Goal: Task Accomplishment & Management: Use online tool/utility

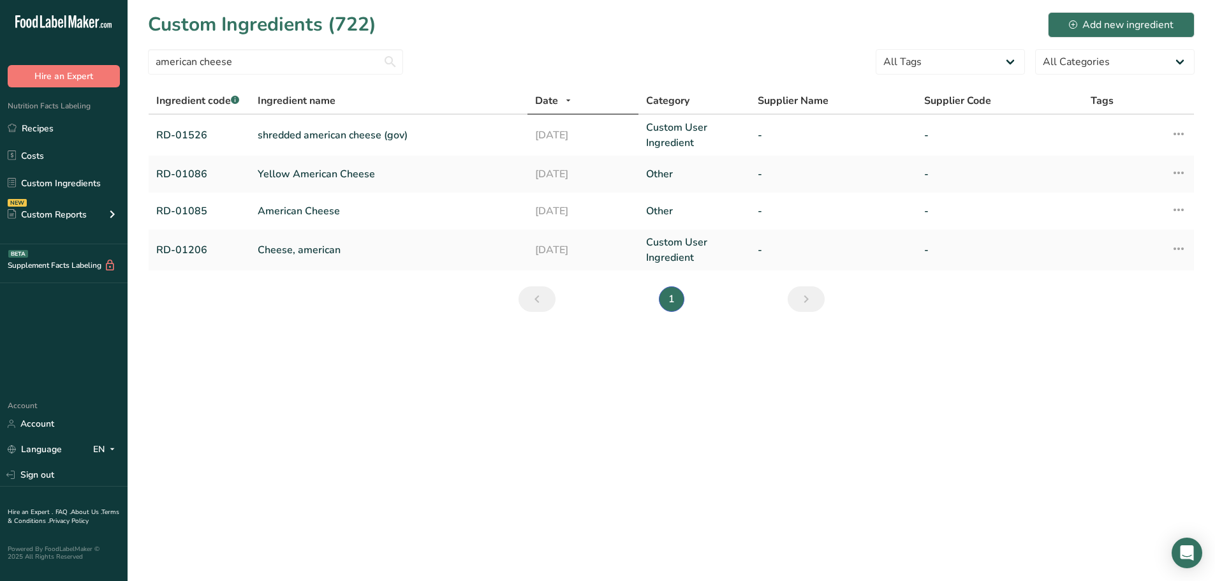
drag, startPoint x: 198, startPoint y: 60, endPoint x: 119, endPoint y: 60, distance: 79.1
click at [152, 60] on input "american cheese" at bounding box center [275, 62] width 255 height 26
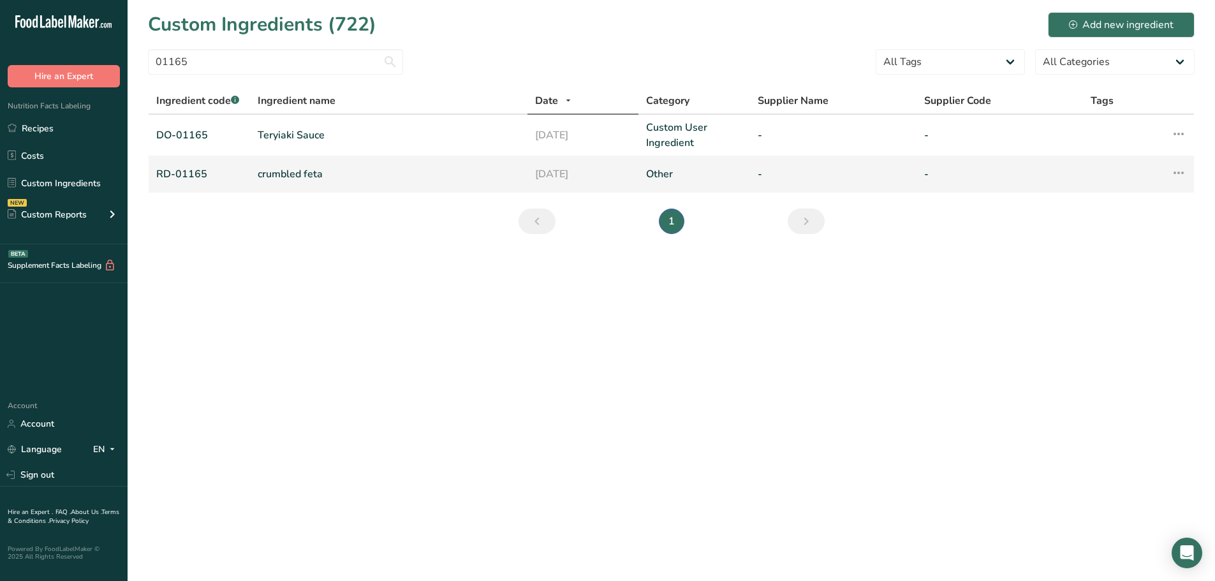
type input "01165"
click at [268, 172] on link "crumbled feta" at bounding box center [389, 173] width 262 height 15
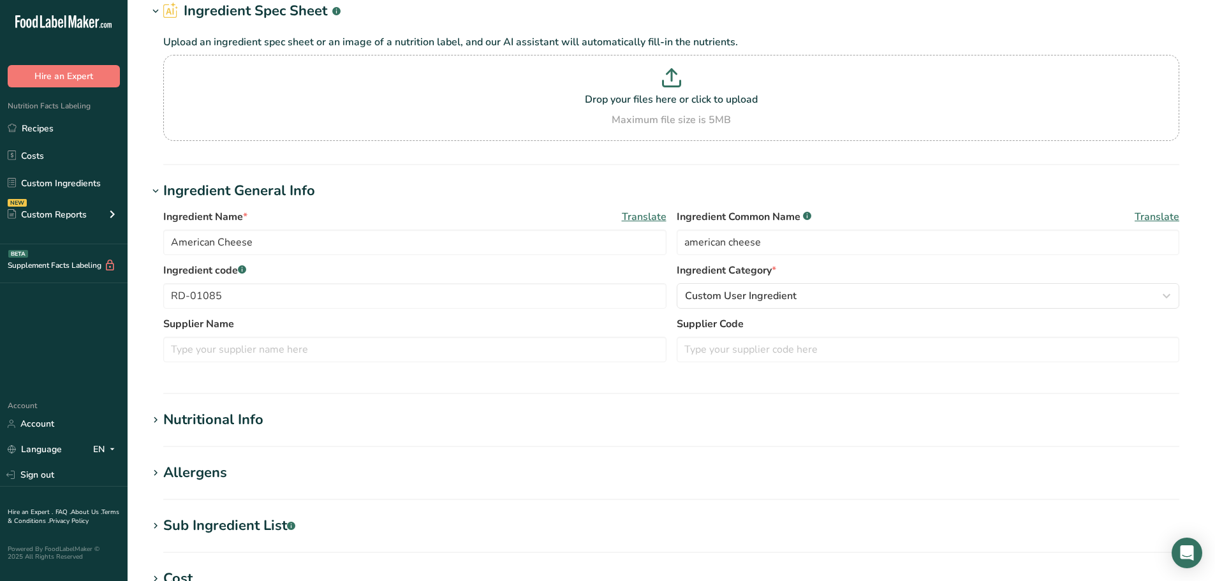
type input "crumbled feta"
type input "feta cheese"
type input "RD-01165"
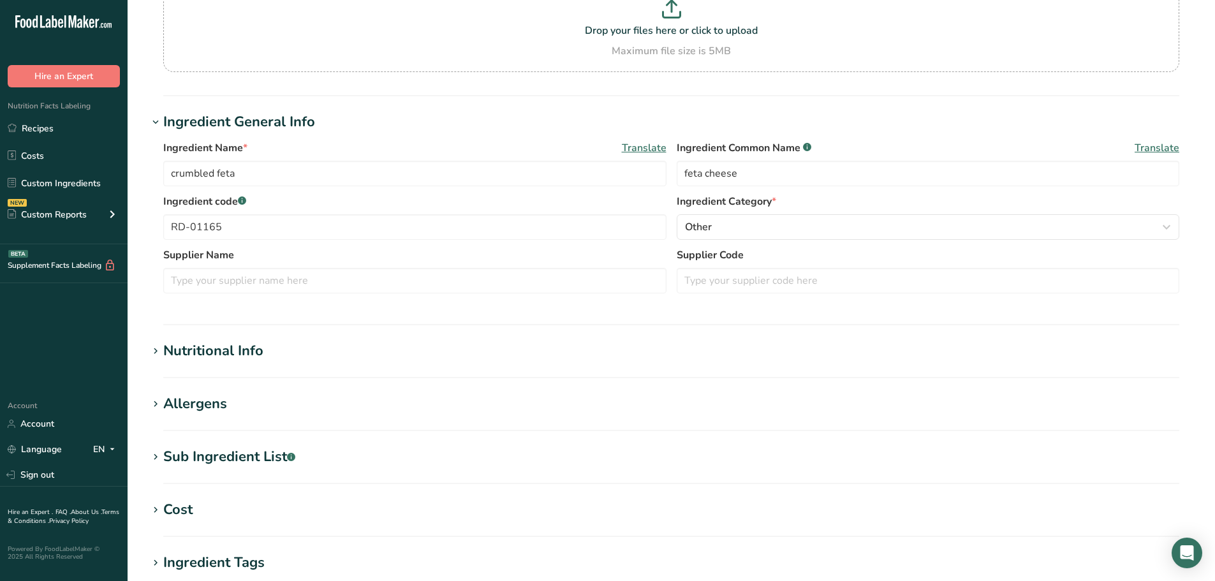
click at [226, 454] on div "Sub Ingredient List .a-a{fill:#347362;}.b-a{fill:#fff;}" at bounding box center [229, 456] width 132 height 21
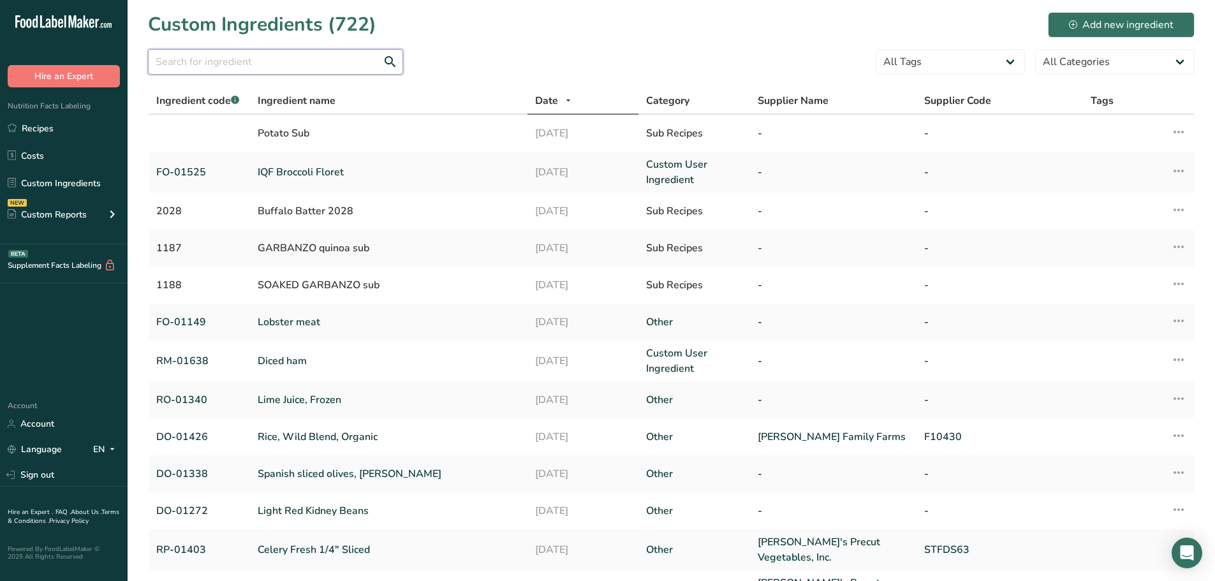
click at [197, 61] on input "text" at bounding box center [275, 62] width 255 height 26
click at [241, 67] on input "text" at bounding box center [275, 62] width 255 height 26
paste input "01085"
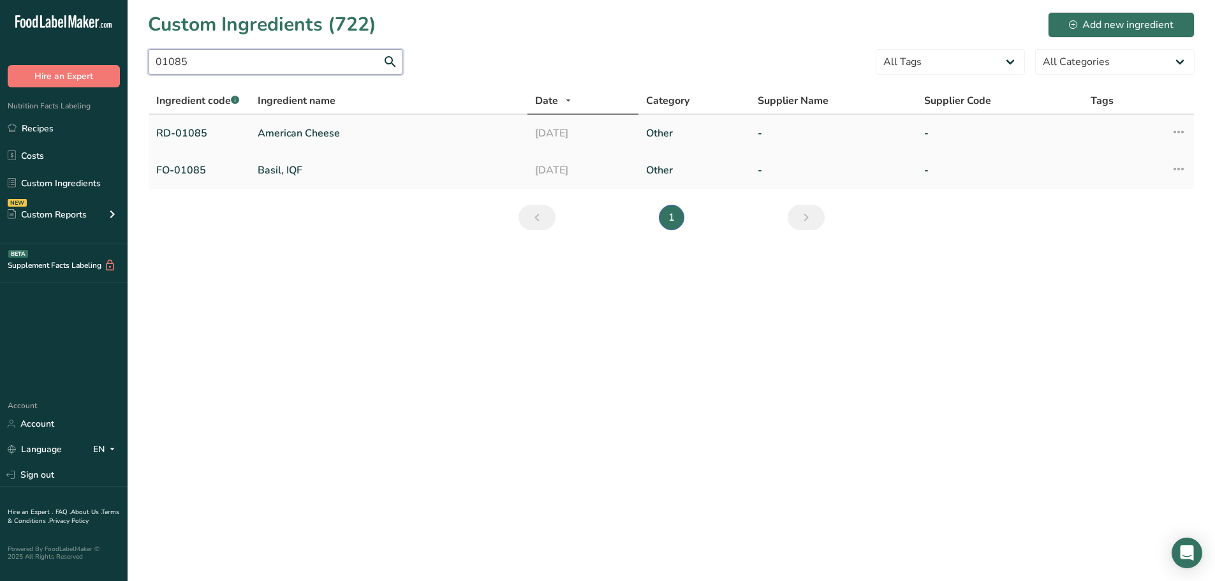
type input "01085"
click at [283, 128] on link "American Cheese" at bounding box center [389, 133] width 262 height 15
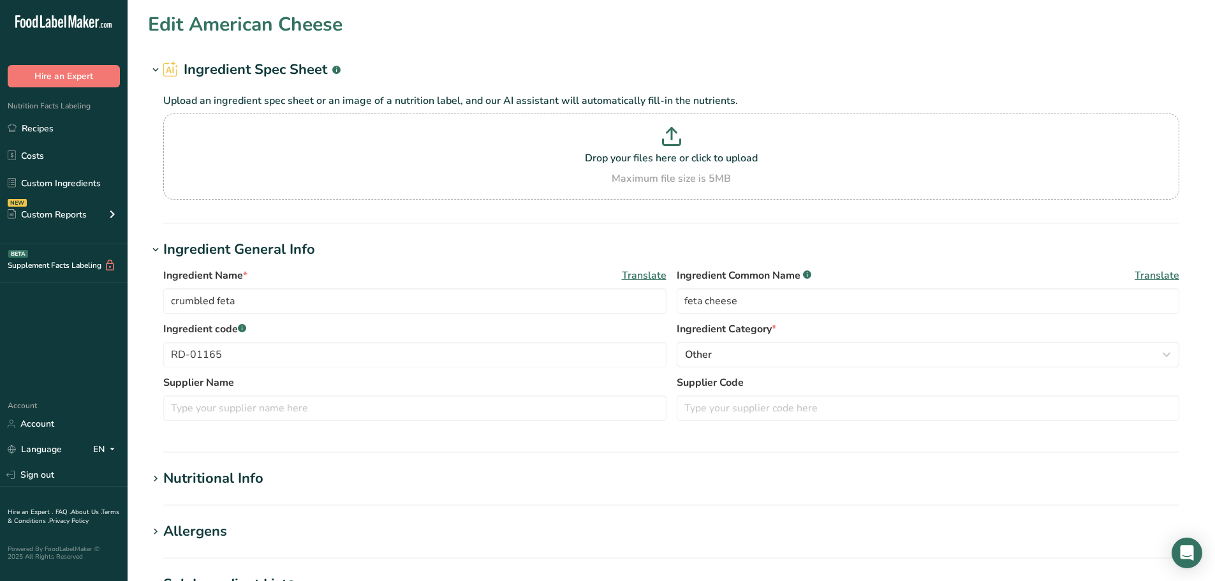
type input "American Cheese"
type input "american cheese"
type input "RD-01085"
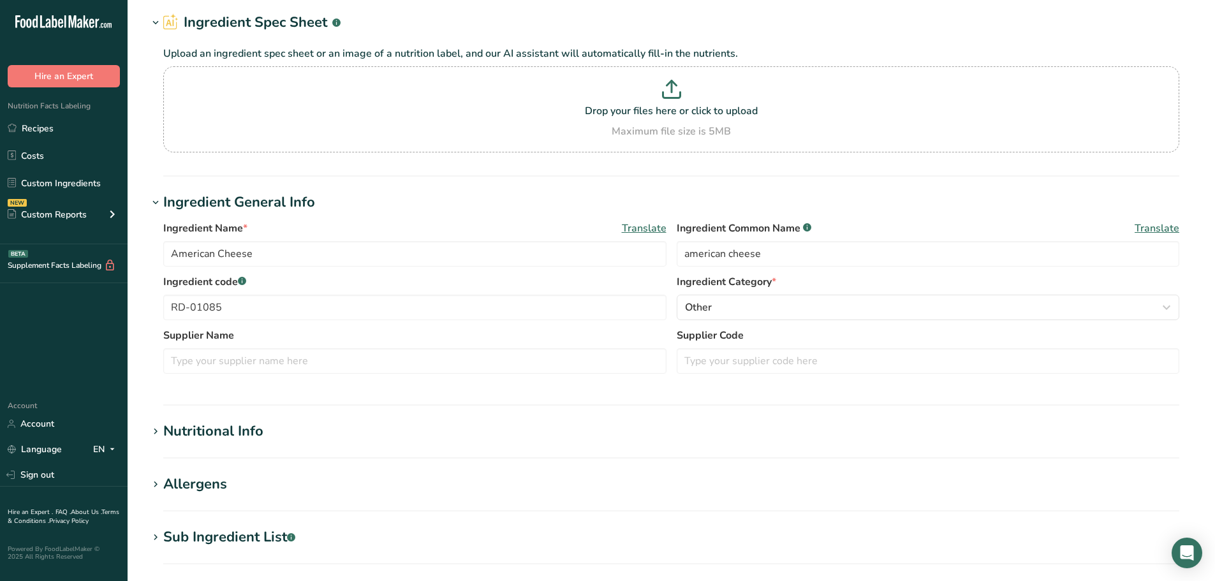
scroll to position [128, 0]
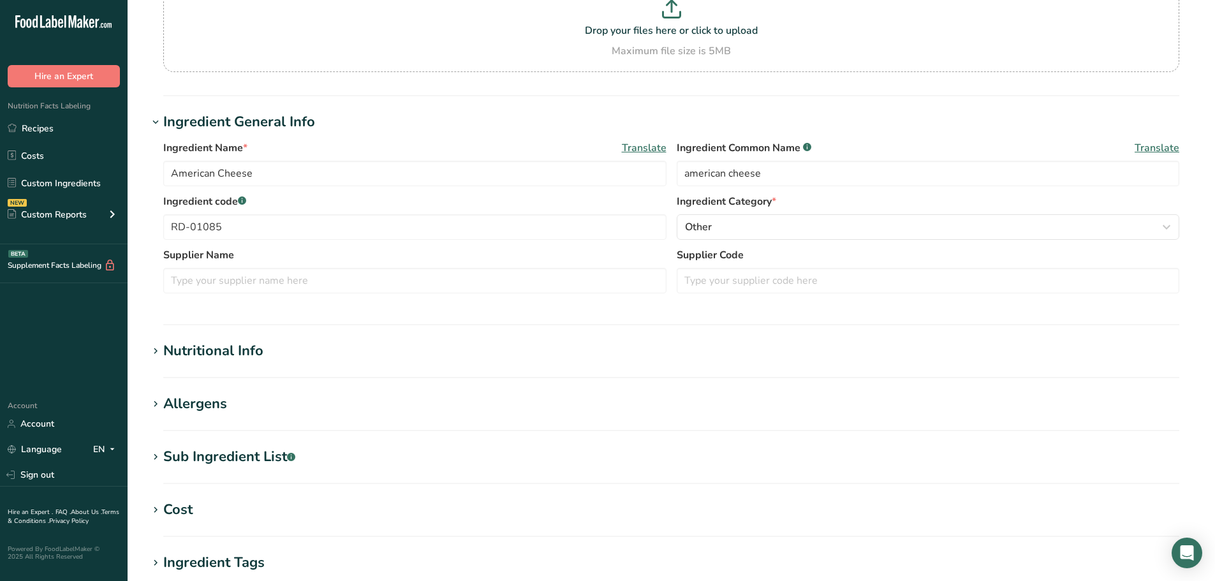
click at [219, 473] on section "Sub Ingredient List .a-a{fill:#347362;}.b-a{fill:#fff;} Translate cultured past…" at bounding box center [671, 465] width 1047 height 38
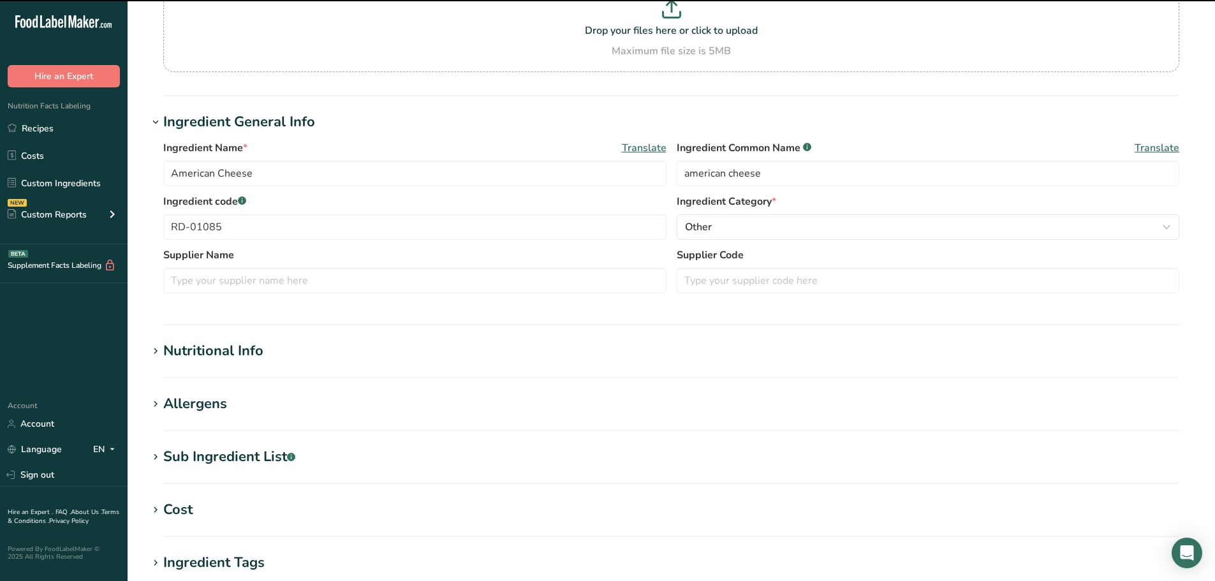
click at [221, 455] on div "Sub Ingredient List .a-a{fill:#347362;}.b-a{fill:#fff;}" at bounding box center [229, 456] width 132 height 21
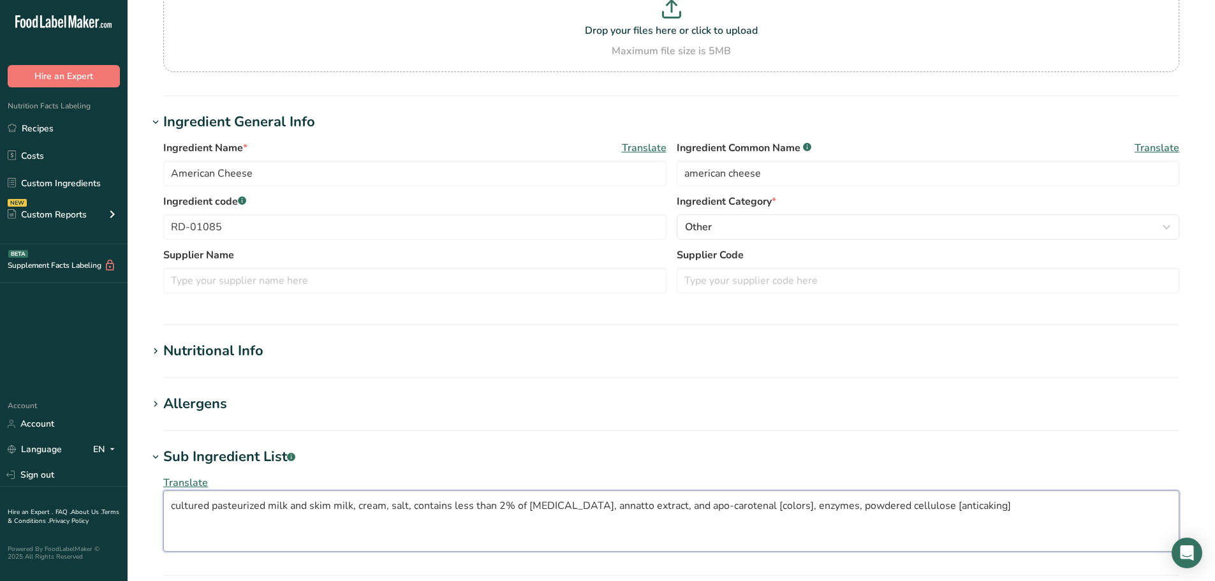
drag, startPoint x: 1049, startPoint y: 506, endPoint x: 860, endPoint y: 517, distance: 189.1
click at [858, 517] on textarea "cultured pasteurized milk and skim milk, cream, salt, contains less than 2% of …" at bounding box center [671, 520] width 1016 height 61
click at [687, 511] on textarea "cultured pasteurized milk and skim milk, cream, salt, contains less than 2% of …" at bounding box center [671, 520] width 1016 height 61
type textarea "cultured pasteurized milk and skim milk, cream, salt, contains less than 2% of …"
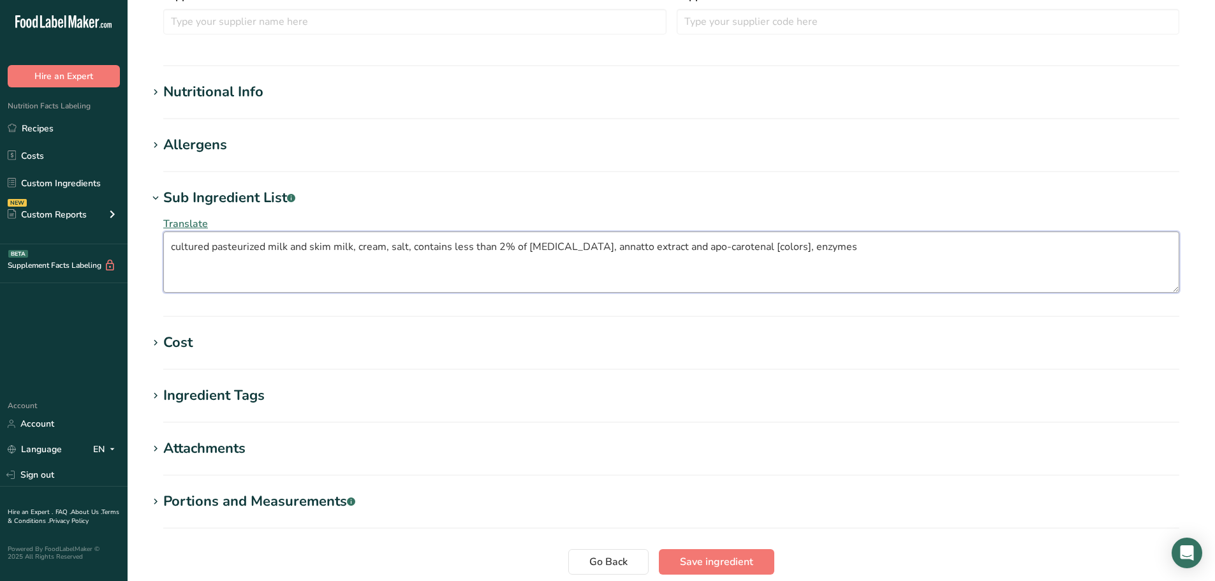
scroll to position [489, 0]
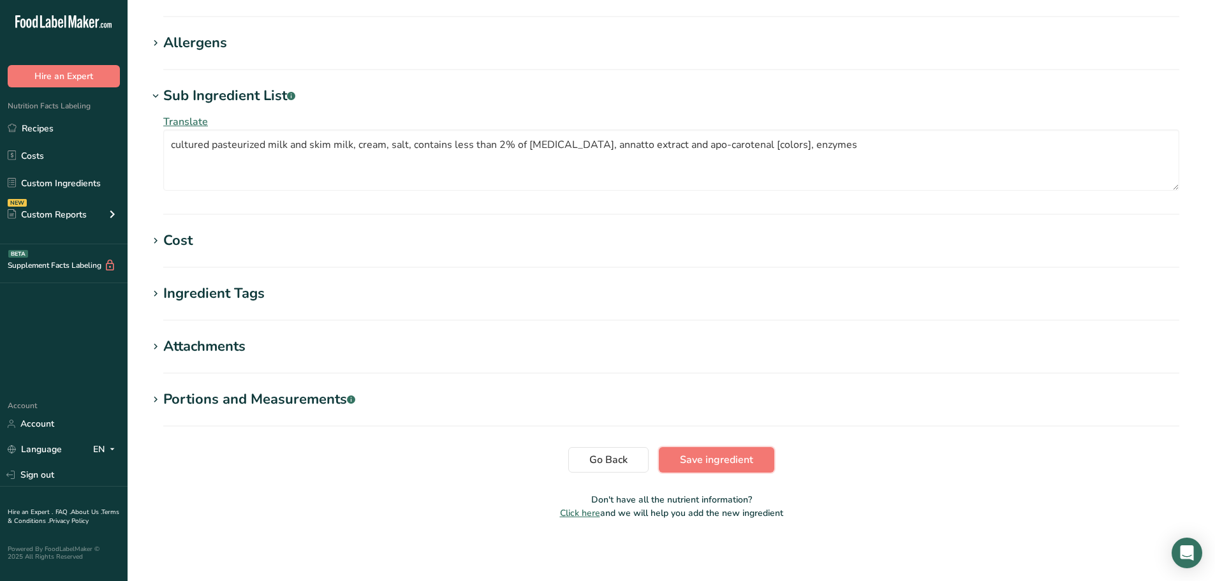
click at [679, 463] on button "Save ingredient" at bounding box center [716, 460] width 115 height 26
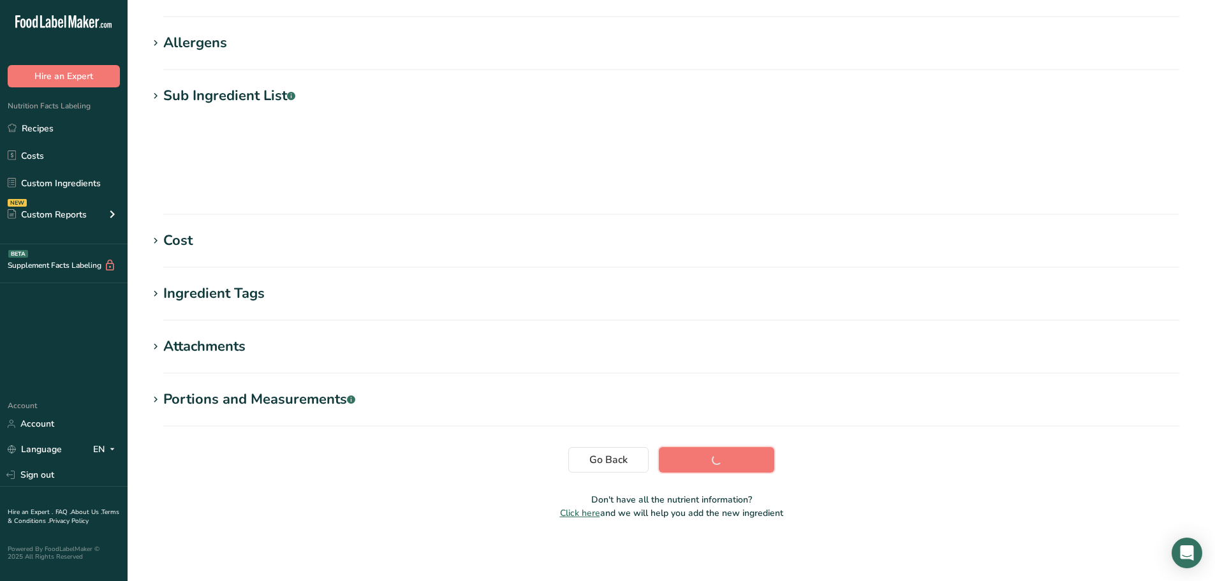
scroll to position [94, 0]
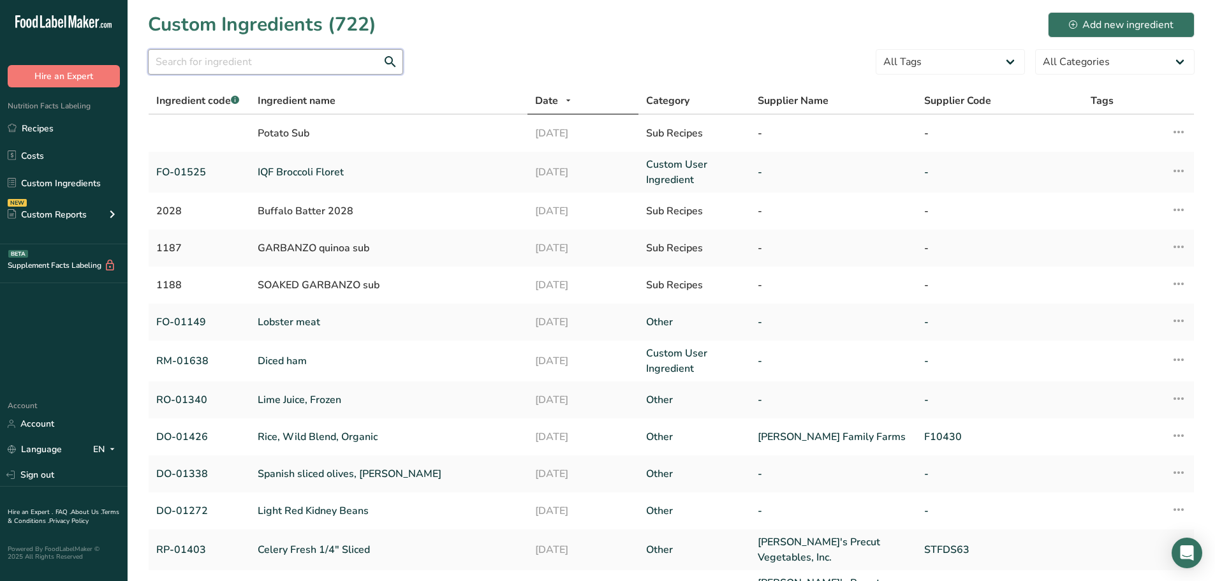
click at [324, 66] on input "text" at bounding box center [275, 62] width 255 height 26
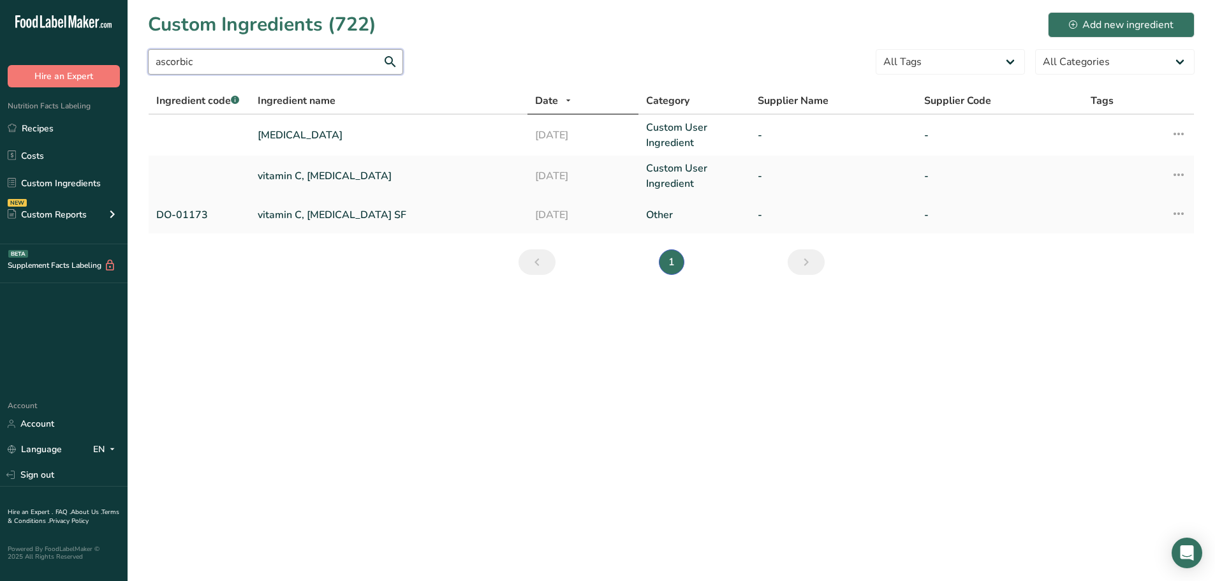
type input "ascorbic"
click at [314, 217] on link "vitamin C, [MEDICAL_DATA] SF" at bounding box center [389, 214] width 262 height 15
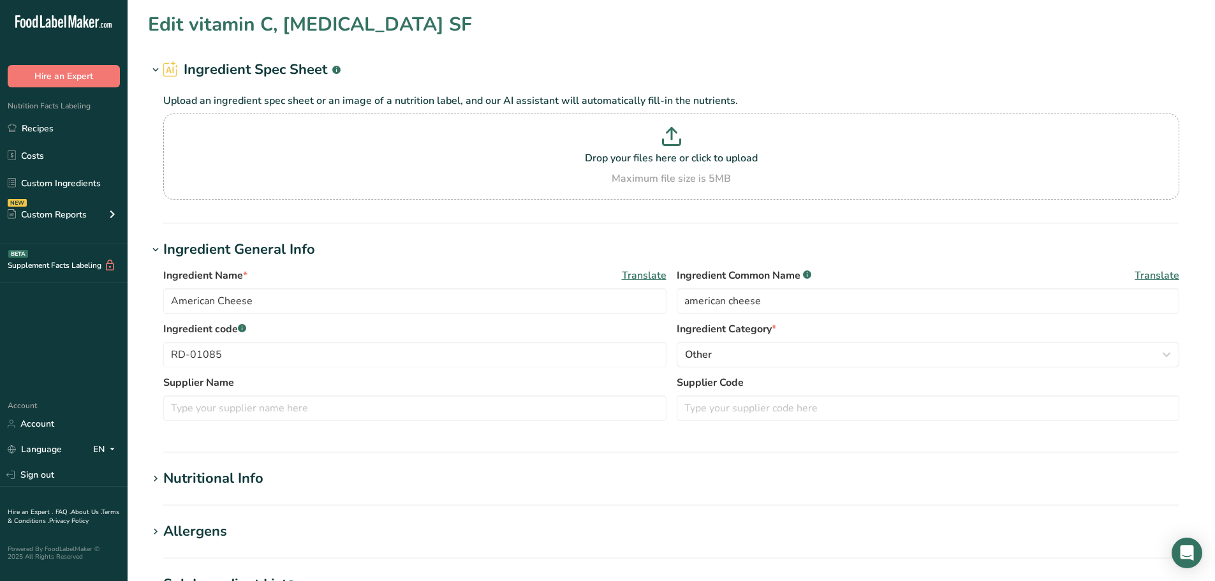
type input "vitamin C, [MEDICAL_DATA] SF"
type input "[MEDICAL_DATA]"
type input "DO-01173"
type input "100"
type input "20"
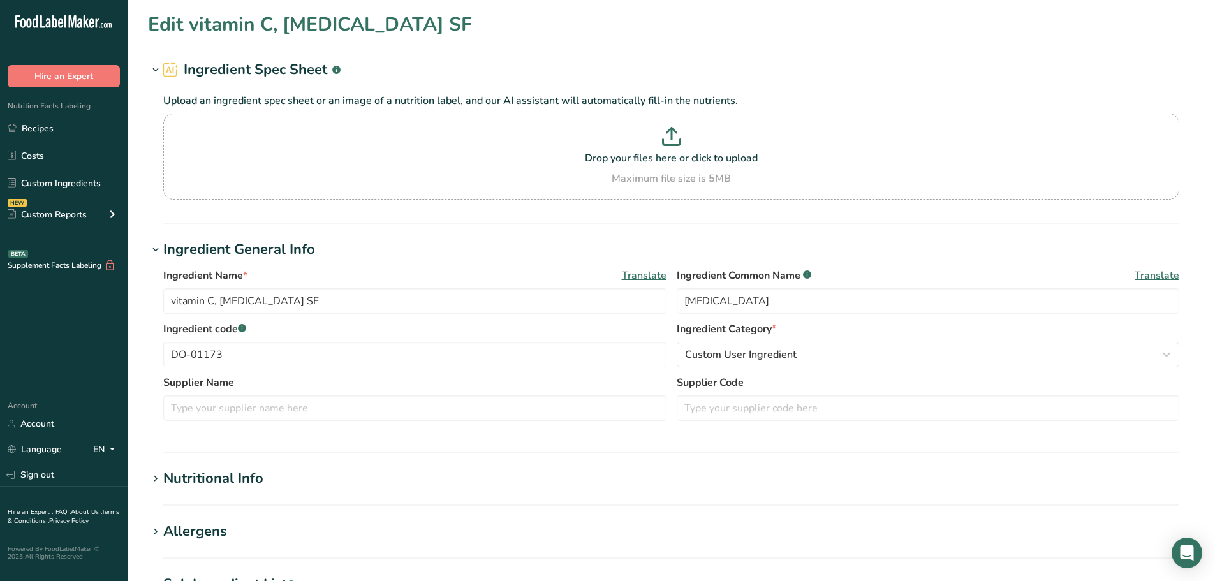
click at [242, 477] on div "Nutritional Info" at bounding box center [213, 478] width 100 height 21
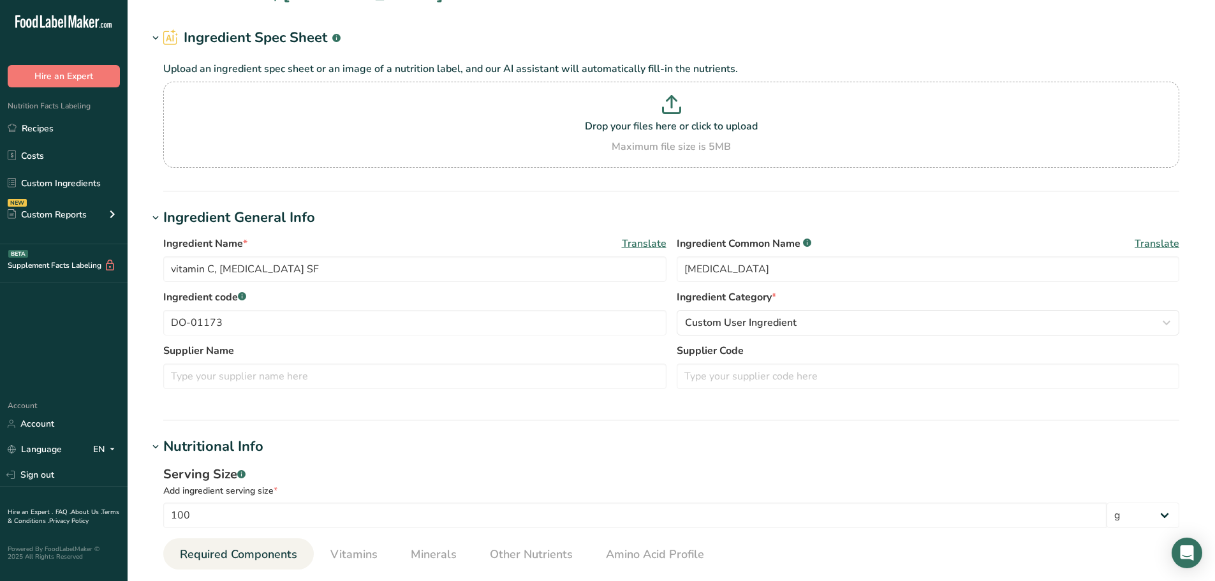
scroll to position [191, 0]
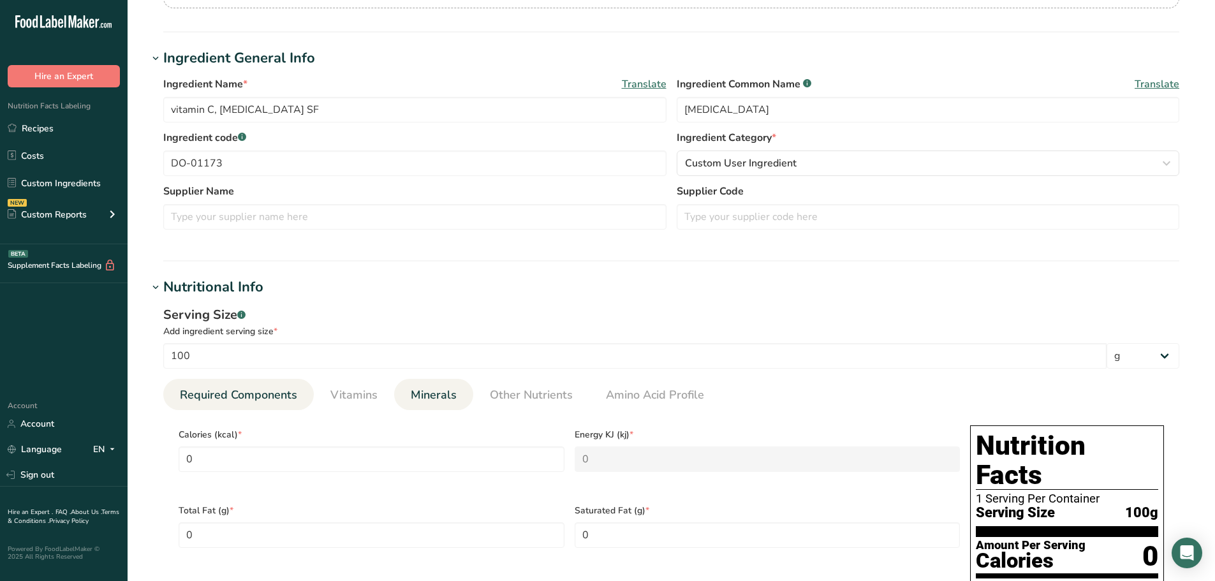
click at [439, 399] on span "Minerals" at bounding box center [434, 395] width 46 height 17
